Goal: Task Accomplishment & Management: Use online tool/utility

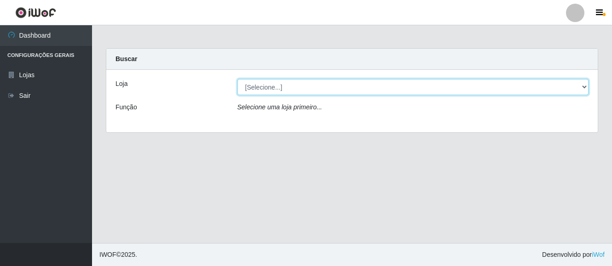
click at [586, 86] on select "[Selecione...] Hiper Queiroz - [GEOGRAPHIC_DATA]" at bounding box center [412, 87] width 351 height 16
select select "514"
click at [237, 79] on select "[Selecione...] Hiper Queiroz - [GEOGRAPHIC_DATA]" at bounding box center [412, 87] width 351 height 16
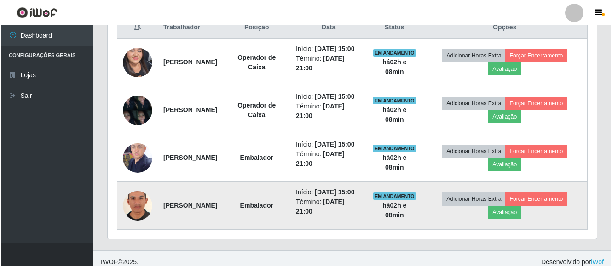
scroll to position [411, 0]
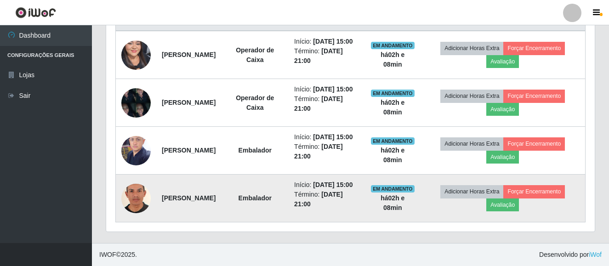
click at [139, 198] on img at bounding box center [135, 198] width 29 height 43
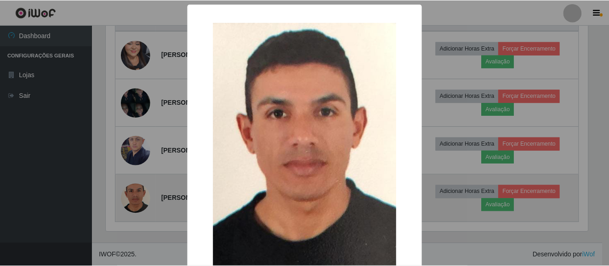
scroll to position [191, 484]
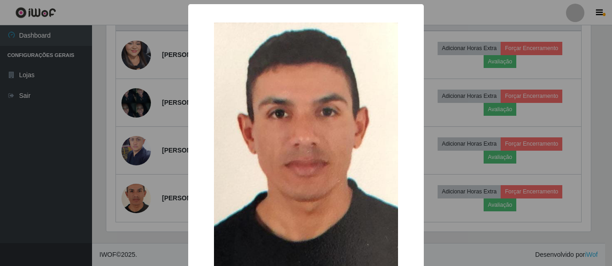
click at [505, 167] on div "× OK Cancel" at bounding box center [306, 133] width 612 height 266
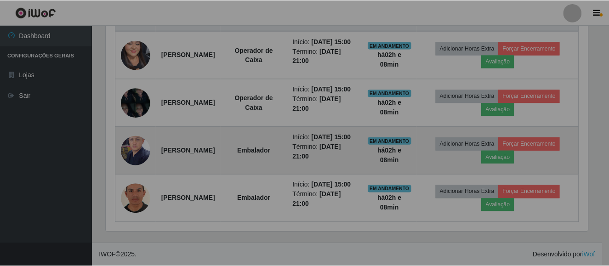
scroll to position [191, 489]
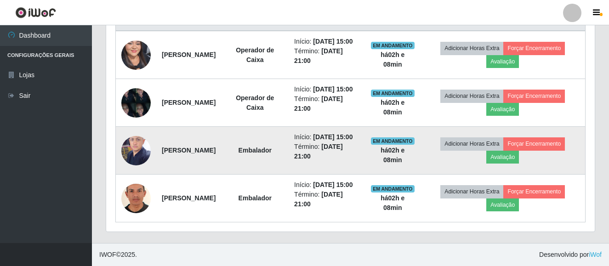
click at [135, 132] on img at bounding box center [135, 150] width 29 height 39
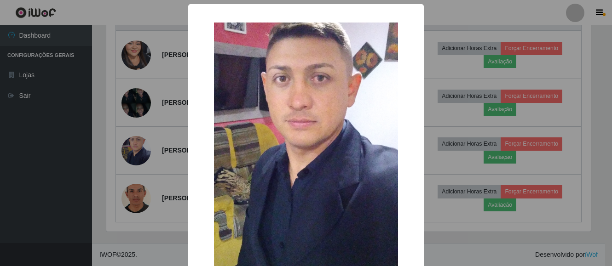
click at [445, 92] on div "× OK Cancel" at bounding box center [306, 133] width 612 height 266
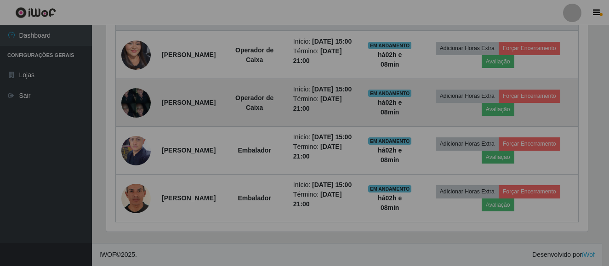
scroll to position [191, 489]
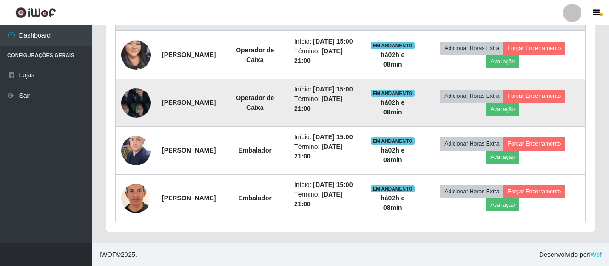
click at [136, 83] on img at bounding box center [135, 102] width 29 height 39
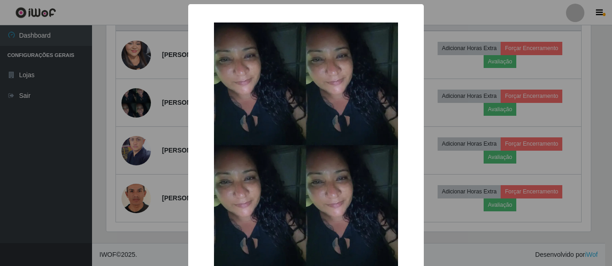
click at [160, 72] on div "× OK Cancel" at bounding box center [306, 133] width 612 height 266
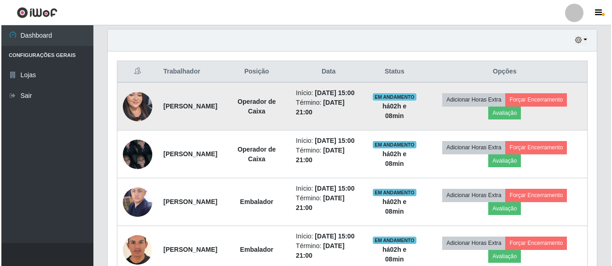
scroll to position [319, 0]
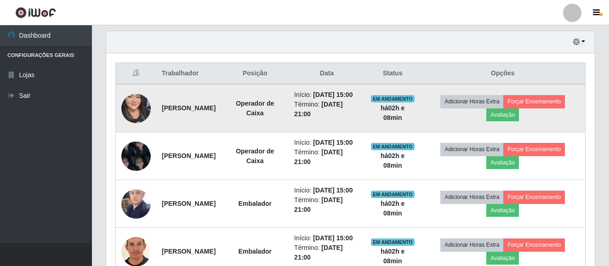
click at [134, 106] on img at bounding box center [135, 107] width 29 height 63
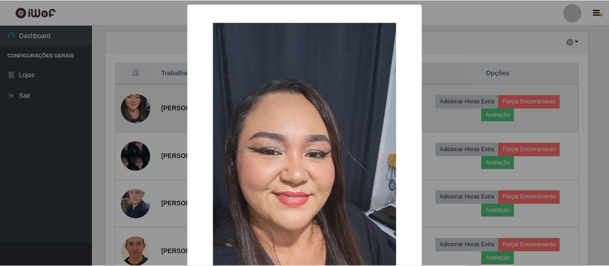
scroll to position [191, 484]
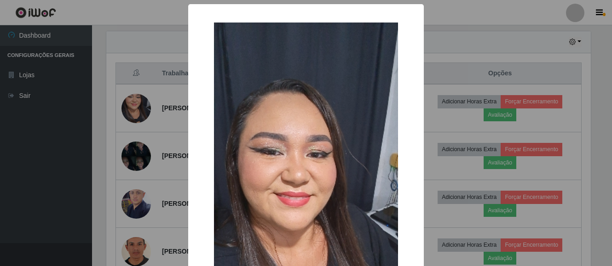
click at [450, 87] on div "× OK Cancel" at bounding box center [306, 133] width 612 height 266
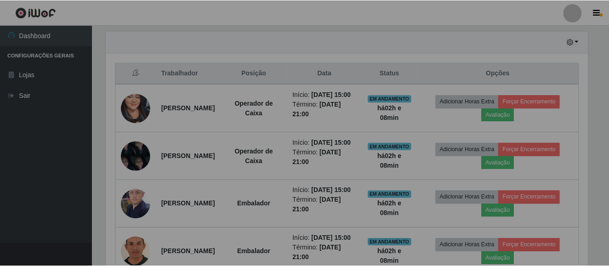
scroll to position [191, 489]
